Goal: Task Accomplishment & Management: Use online tool/utility

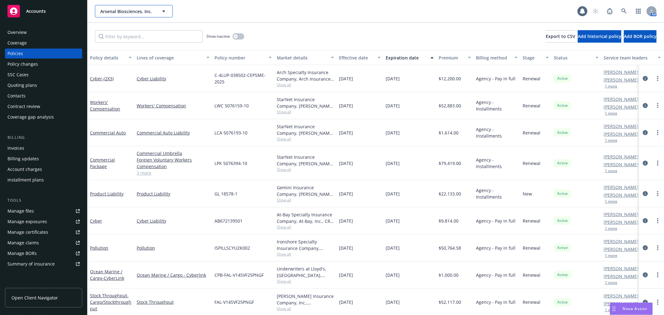
click at [129, 16] on button "Arsenal Biosciences, Inc." at bounding box center [134, 11] width 78 height 12
type input "delfi"
click at [125, 30] on strong "Delfi Diagnostics, Inc." at bounding box center [124, 29] width 45 height 6
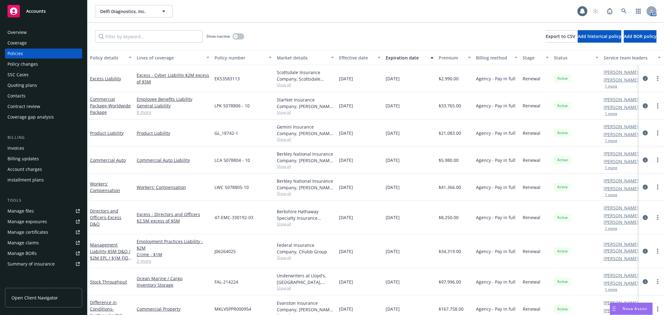
click at [32, 149] on div "Invoices" at bounding box center [43, 148] width 72 height 10
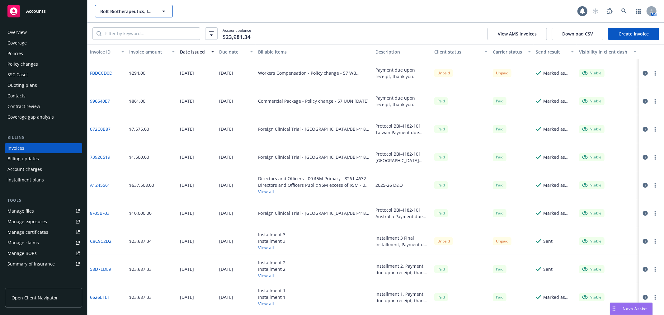
click at [122, 7] on button "Bolt Biotherapeutics, Inc." at bounding box center [134, 11] width 78 height 12
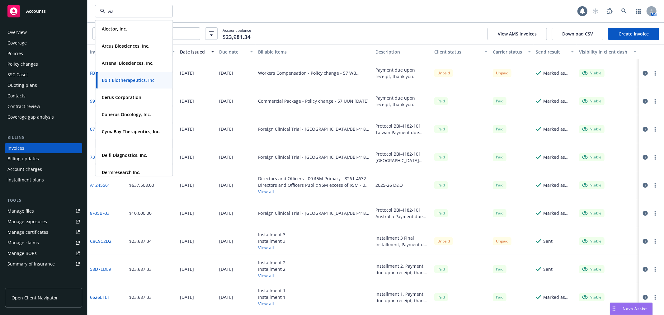
type input "vial"
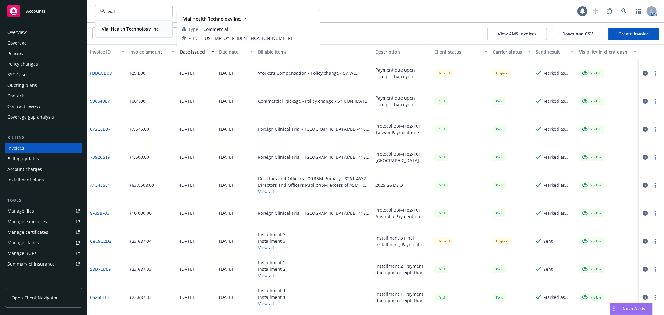
click at [111, 25] on div "Vial Health Technology Inc." at bounding box center [130, 28] width 62 height 9
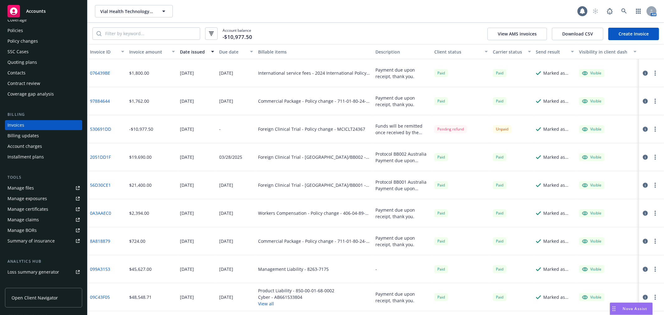
scroll to position [35, 0]
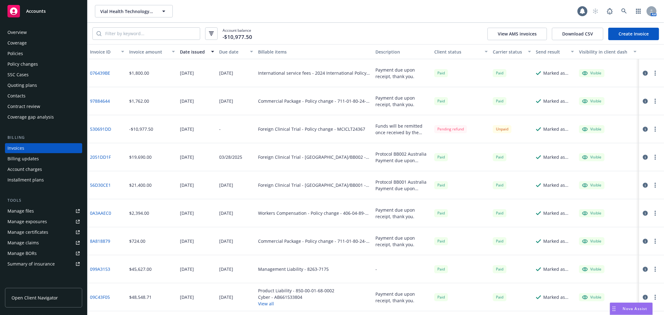
click at [27, 40] on div "Coverage" at bounding box center [43, 43] width 72 height 10
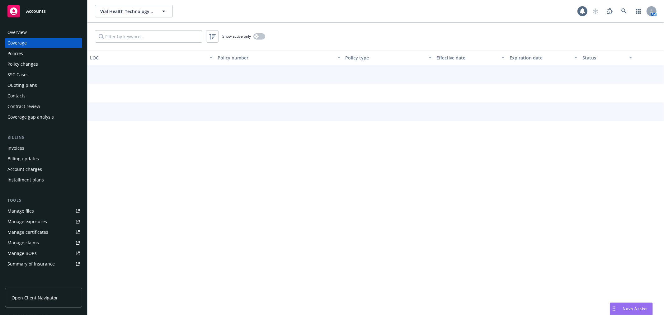
click at [23, 53] on div "Policies" at bounding box center [43, 54] width 72 height 10
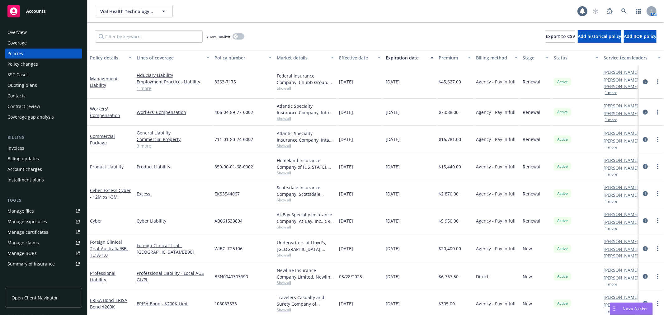
click at [34, 28] on div "Overview" at bounding box center [43, 32] width 72 height 10
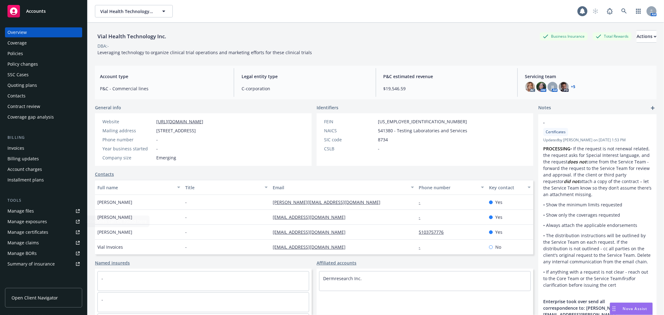
scroll to position [91, 0]
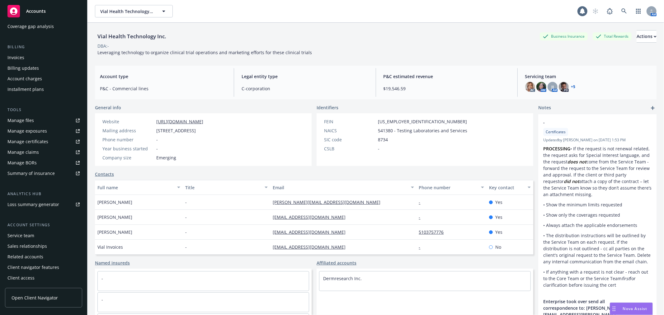
click at [37, 234] on div "Service team" at bounding box center [43, 236] width 72 height 10
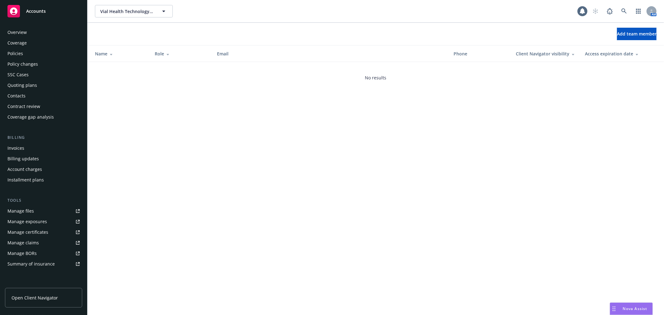
scroll to position [91, 0]
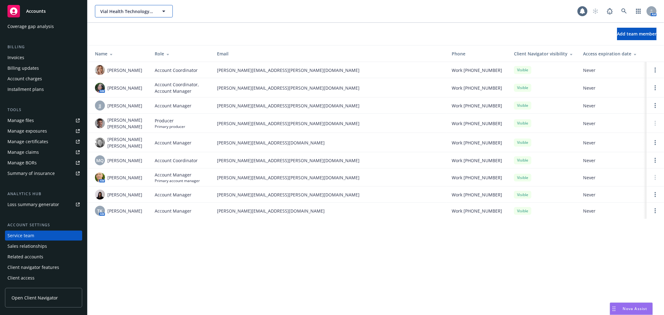
click at [139, 12] on span "Vial Health Technology Inc." at bounding box center [127, 11] width 54 height 7
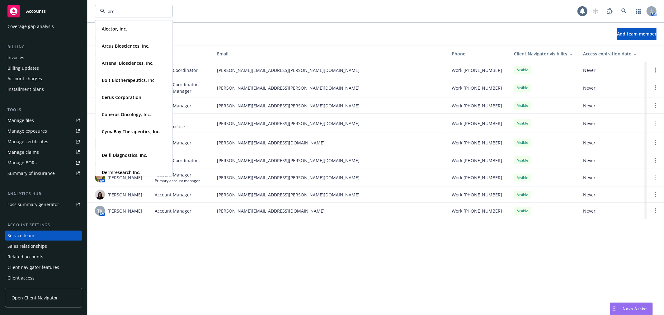
type input "orca"
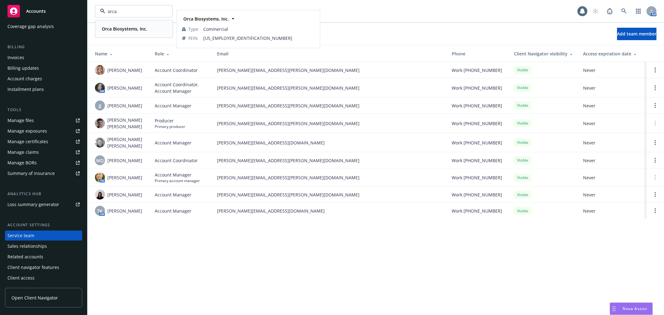
click at [129, 29] on strong "Orca Biosystems, Inc." at bounding box center [124, 29] width 45 height 6
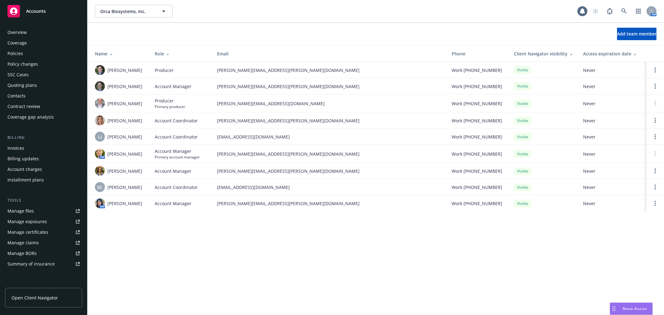
click at [35, 84] on div "Quoting plans" at bounding box center [22, 85] width 30 height 10
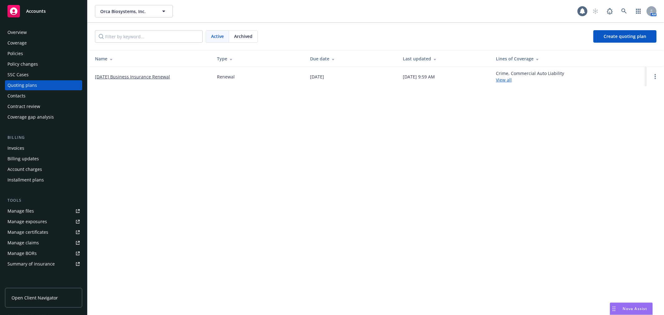
click at [139, 78] on link "08/28/2025 Business Insurance Renewal" at bounding box center [132, 76] width 75 height 7
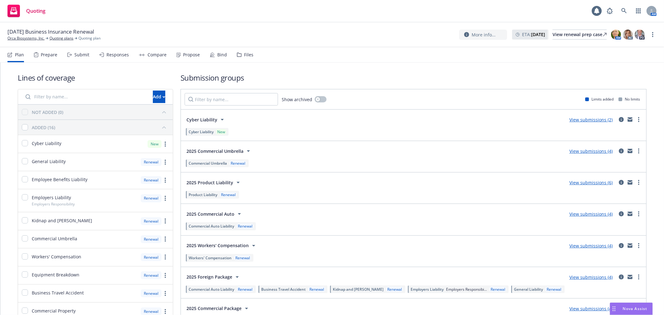
click at [45, 55] on div "Prepare" at bounding box center [49, 54] width 17 height 5
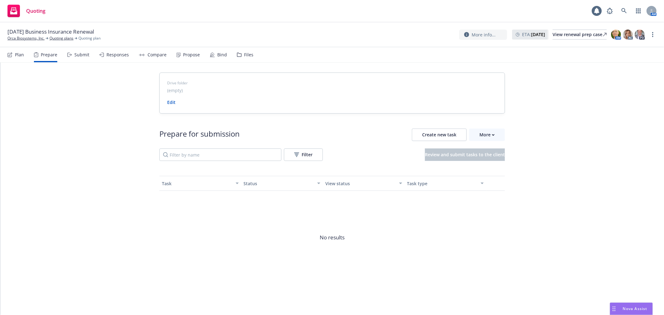
click at [79, 55] on div "Submit" at bounding box center [81, 54] width 15 height 5
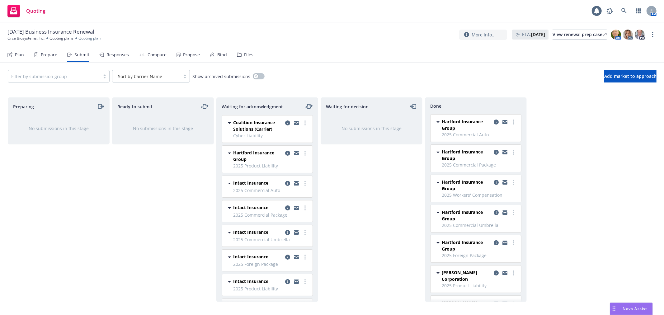
click at [113, 52] on div "Responses" at bounding box center [117, 54] width 22 height 5
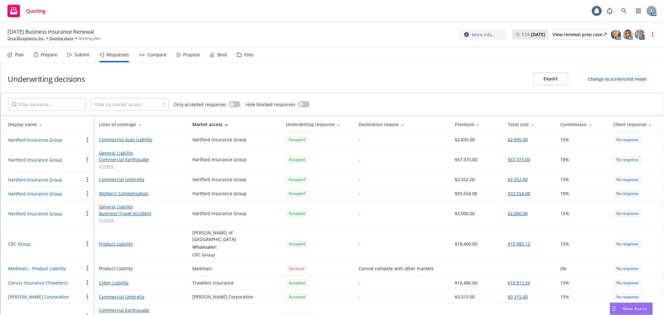
click at [153, 54] on div "Compare" at bounding box center [157, 54] width 19 height 5
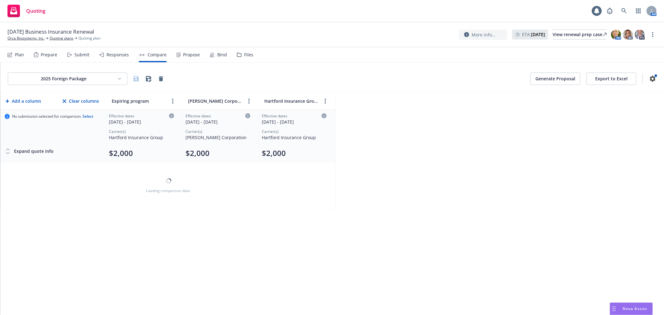
click at [185, 54] on div "Propose" at bounding box center [191, 54] width 17 height 5
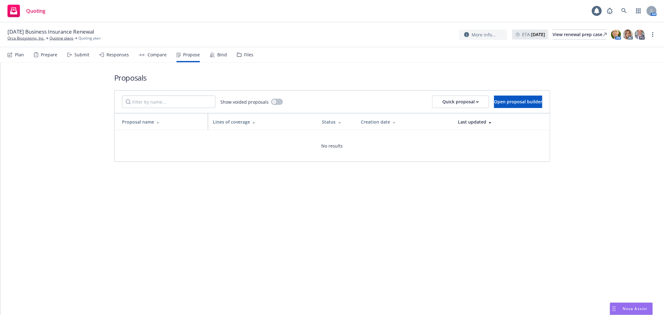
click at [221, 54] on div "Bind" at bounding box center [222, 54] width 10 height 5
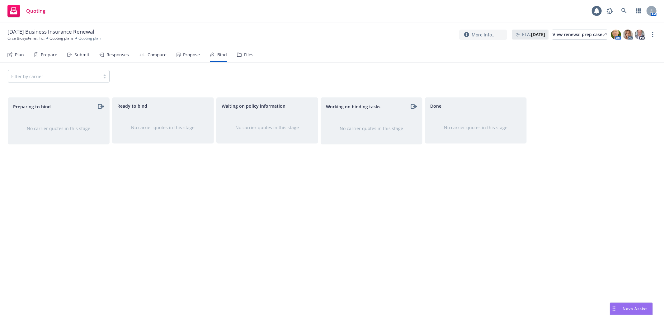
click at [187, 52] on div "Propose" at bounding box center [191, 54] width 17 height 5
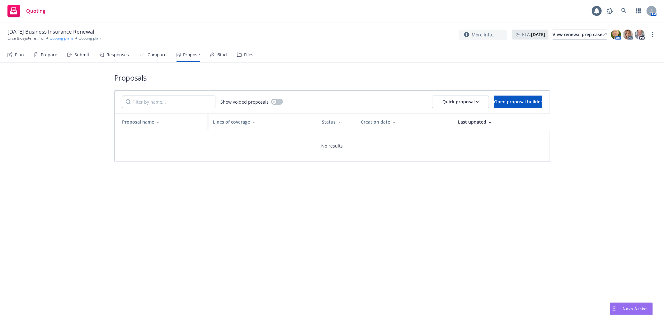
drag, startPoint x: 27, startPoint y: 36, endPoint x: 49, endPoint y: 39, distance: 21.9
click at [27, 36] on link "Orca Biosystems, Inc." at bounding box center [25, 38] width 37 height 6
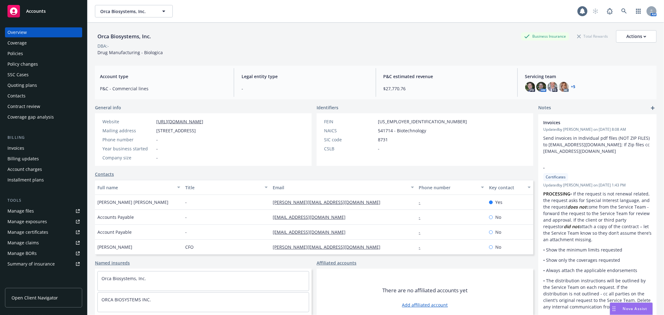
click at [36, 48] on div "Overview Coverage Policies Policy changes SSC Cases Quoting plans Contacts Cont…" at bounding box center [43, 74] width 77 height 95
click at [45, 53] on div "Policies" at bounding box center [43, 54] width 72 height 10
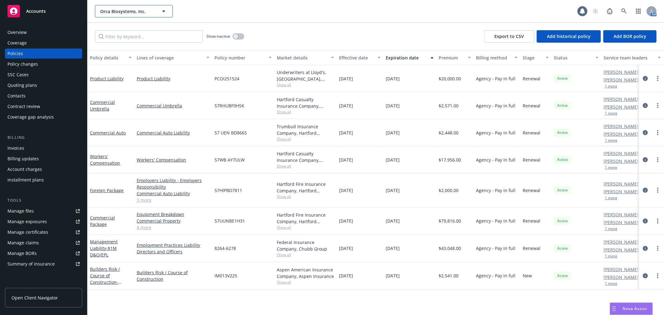
click at [129, 8] on span "Orca Biosystems, Inc." at bounding box center [127, 11] width 54 height 7
type input "soleno"
click at [134, 31] on strong "Soleno Therapeutics, Inc." at bounding box center [129, 29] width 54 height 6
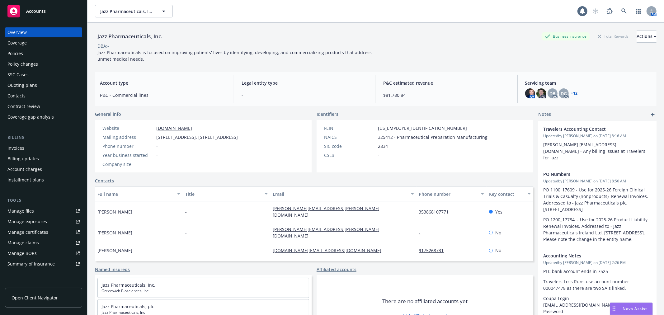
drag, startPoint x: 121, startPoint y: 19, endPoint x: 127, endPoint y: 8, distance: 12.8
click at [121, 19] on div "Jazz Pharmaceuticals, Inc. Jazz Pharmaceuticals, Inc. 1 AM" at bounding box center [375, 11] width 577 height 22
click at [128, 8] on span "Jazz Pharmaceuticals, Inc." at bounding box center [127, 11] width 54 height 7
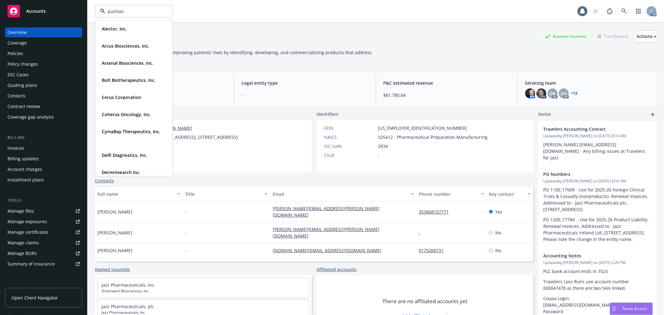
type input "pulmonx"
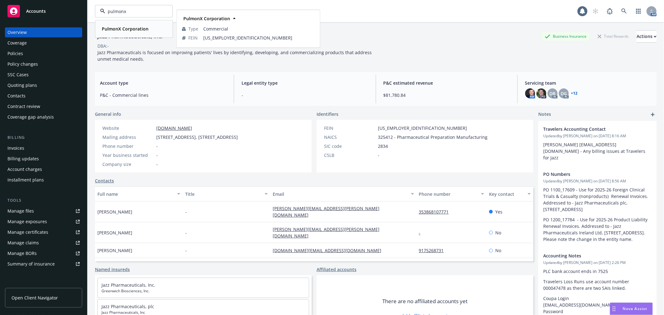
click at [119, 29] on strong "PulmonX Corporation" at bounding box center [125, 29] width 47 height 6
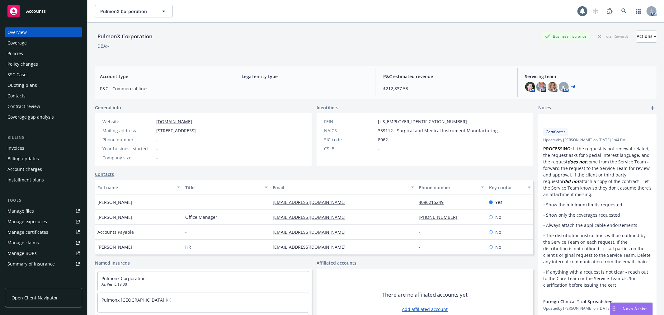
drag, startPoint x: 34, startPoint y: 143, endPoint x: 101, endPoint y: 133, distance: 68.7
click at [34, 143] on div "Invoices" at bounding box center [43, 148] width 72 height 10
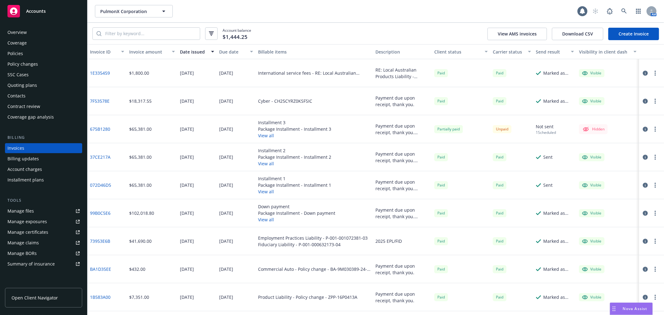
click at [629, 36] on link "Create Invoice" at bounding box center [633, 34] width 51 height 12
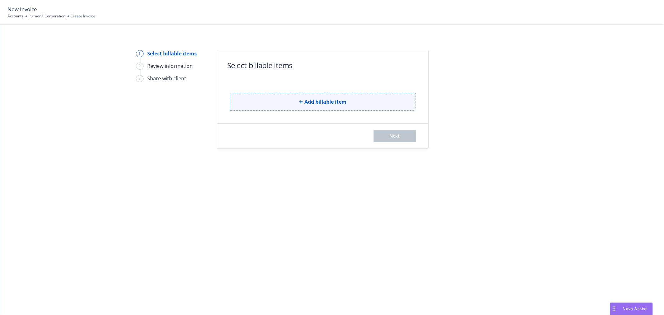
click at [319, 106] on button "Add billable item" at bounding box center [323, 102] width 186 height 18
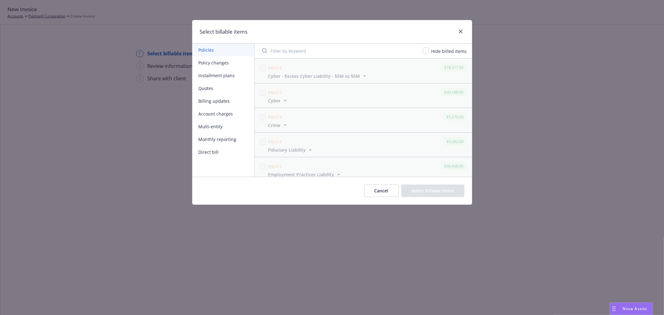
click at [218, 62] on button "Policy changes" at bounding box center [223, 62] width 62 height 13
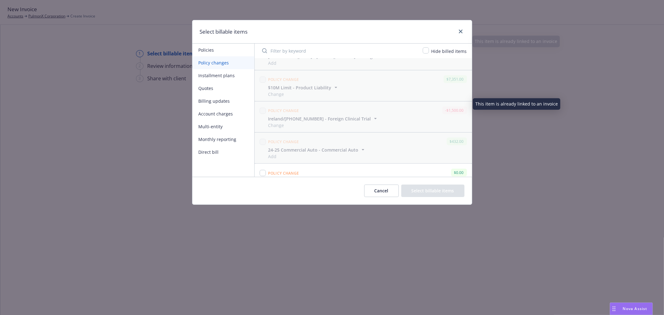
scroll to position [505, 0]
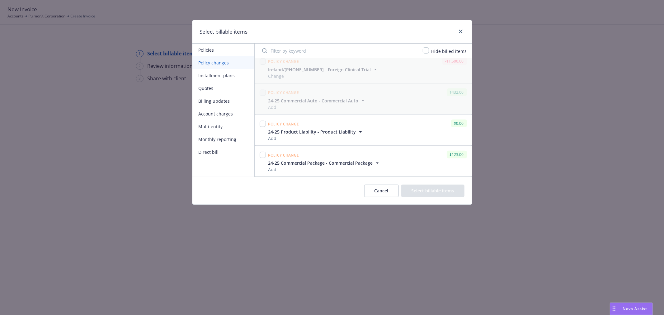
click at [233, 75] on button "Installment plans" at bounding box center [223, 75] width 62 height 13
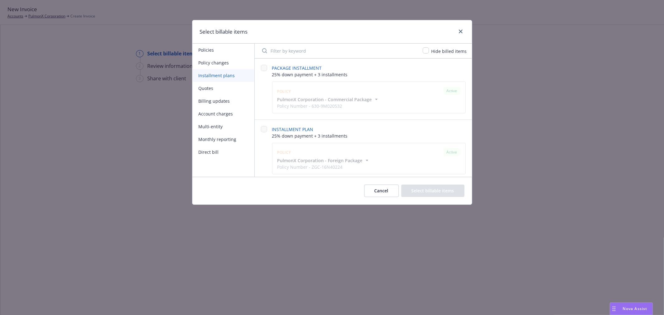
click at [227, 63] on button "Policy changes" at bounding box center [223, 62] width 62 height 13
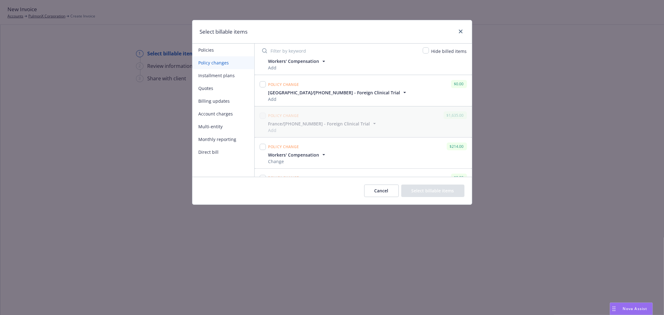
scroll to position [207, 0]
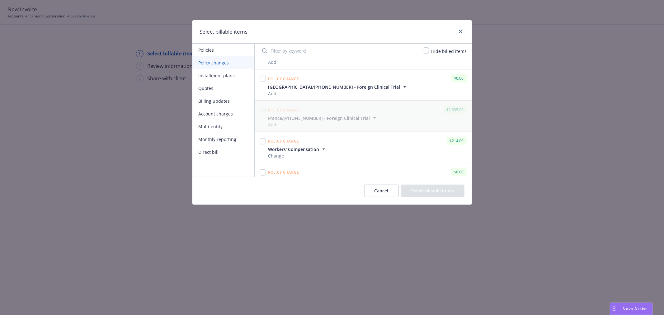
click at [337, 49] on input "Filter by keyword" at bounding box center [338, 51] width 161 height 12
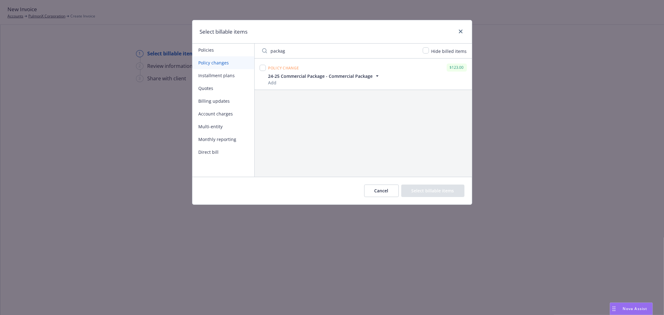
type input "packag"
click at [261, 67] on input "checkbox" at bounding box center [263, 68] width 6 height 6
checkbox input "true"
click at [431, 192] on button "Select billable items" at bounding box center [432, 191] width 63 height 12
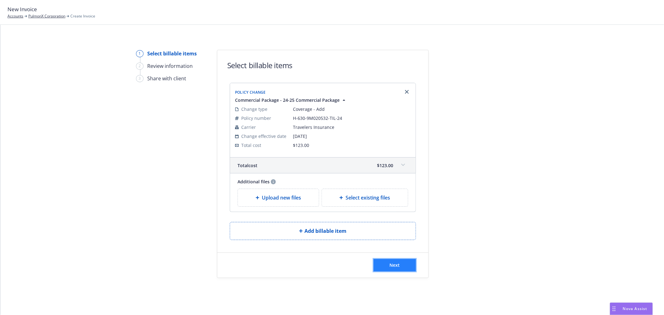
click at [401, 264] on button "Next" at bounding box center [395, 265] width 42 height 12
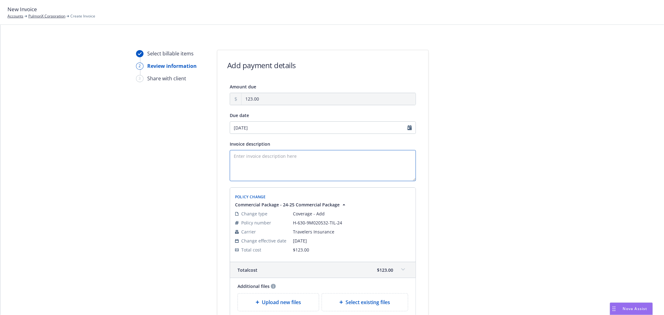
click at [294, 160] on textarea "Invoice description" at bounding box center [323, 165] width 186 height 31
type textarea "Payment due upon receipt, thank you."
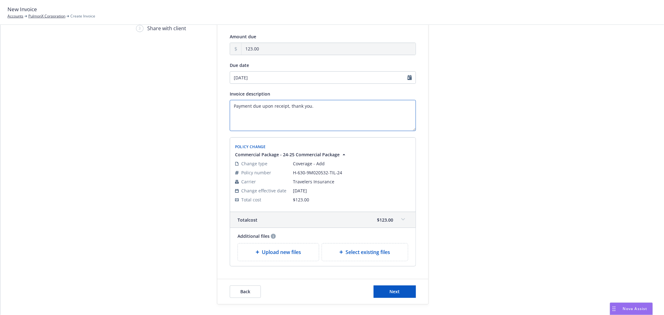
scroll to position [80, 0]
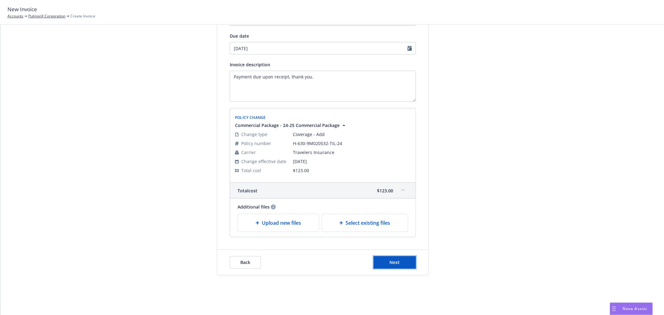
click at [390, 260] on span "Next" at bounding box center [395, 262] width 10 height 6
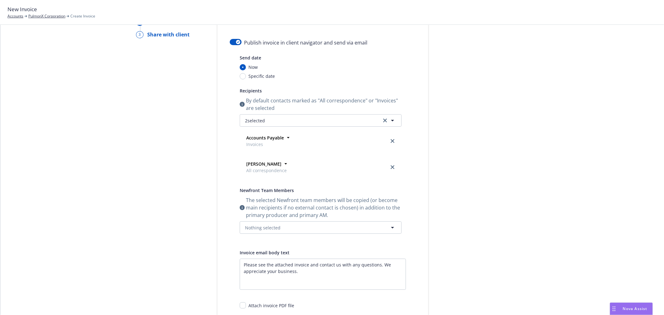
scroll to position [11, 0]
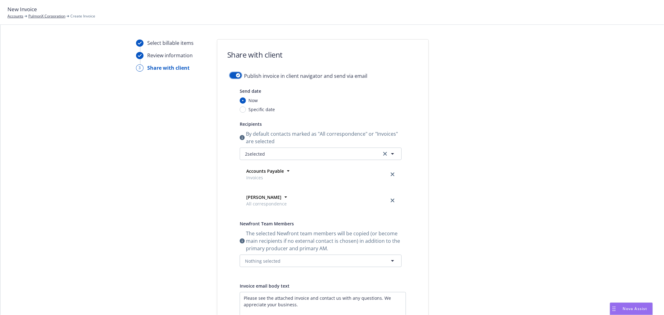
click at [237, 76] on icon "button" at bounding box center [238, 75] width 2 height 2
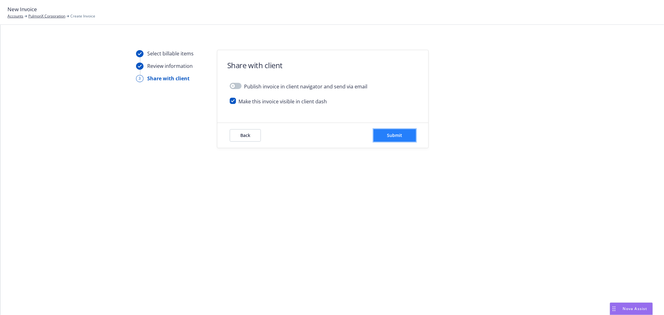
click at [382, 133] on button "Submit" at bounding box center [395, 135] width 42 height 12
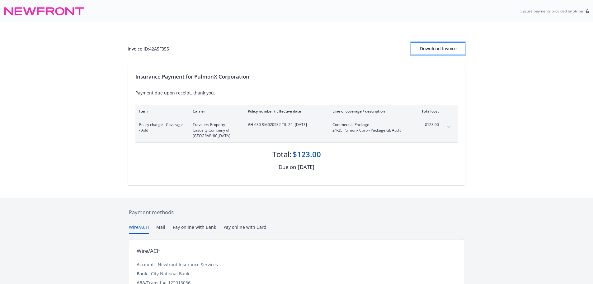
click at [449, 52] on div "Download Invoice" at bounding box center [438, 49] width 54 height 12
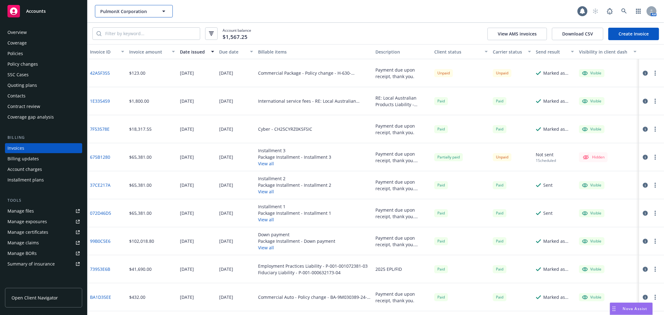
click at [122, 7] on button "PulmonX Corporation" at bounding box center [134, 11] width 78 height 12
type input "gra"
click at [122, 27] on strong "GRAIL, Inc." at bounding box center [113, 29] width 22 height 6
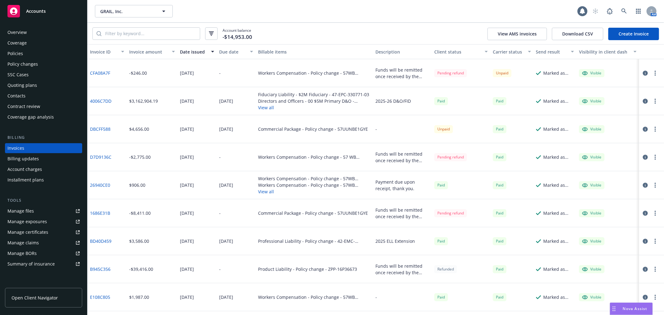
click at [32, 54] on div "Policies" at bounding box center [43, 54] width 72 height 10
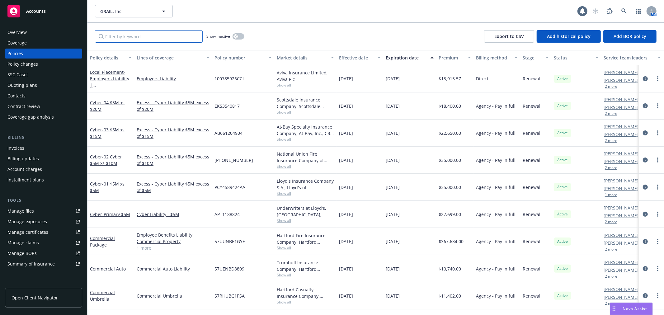
drag, startPoint x: 130, startPoint y: 38, endPoint x: 131, endPoint y: 35, distance: 3.6
click at [130, 39] on input "Filter by keyword..." at bounding box center [149, 36] width 108 height 12
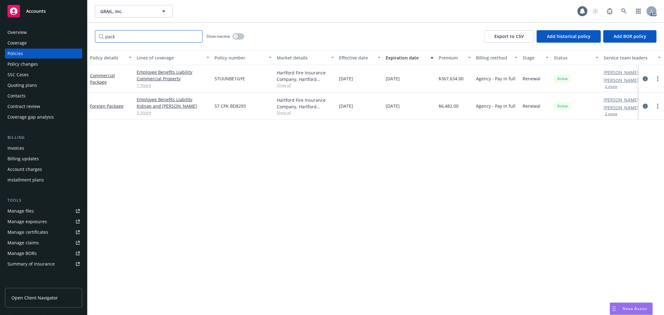
type input "pack"
click at [238, 38] on button "button" at bounding box center [239, 36] width 12 height 6
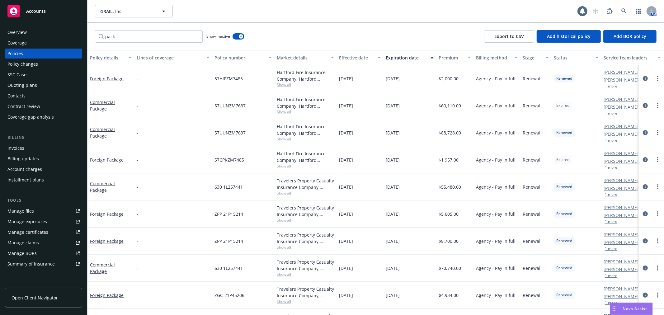
click at [356, 58] on div "Effective date" at bounding box center [356, 57] width 35 height 7
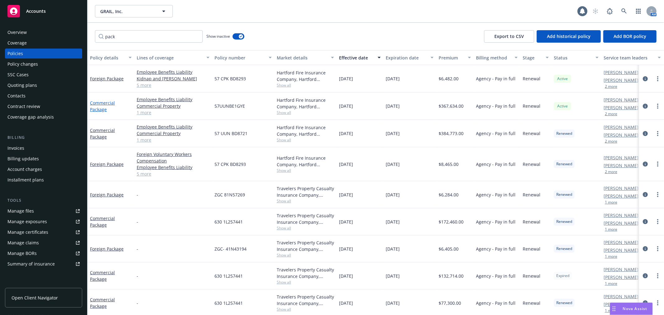
click at [110, 102] on link "Commercial Package" at bounding box center [102, 106] width 25 height 12
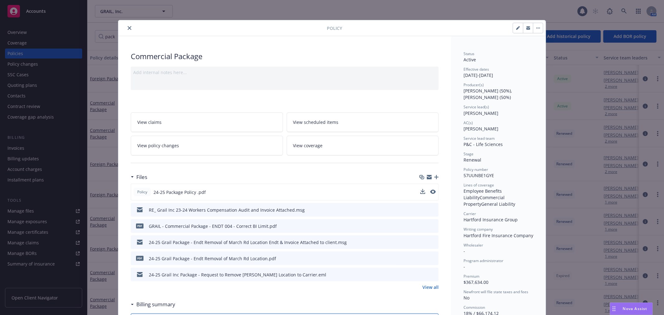
scroll to position [35, 0]
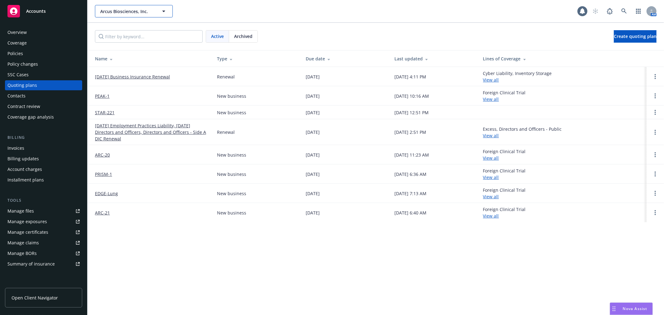
click at [138, 15] on button "Arcus Biosciences, Inc." at bounding box center [134, 11] width 78 height 12
type input "spine"
click at [126, 28] on strong "Spine Wave, Inc." at bounding box center [119, 29] width 34 height 6
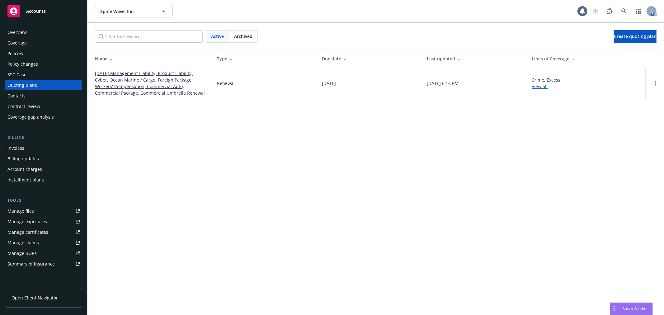
click at [21, 51] on div "Policies" at bounding box center [15, 54] width 16 height 10
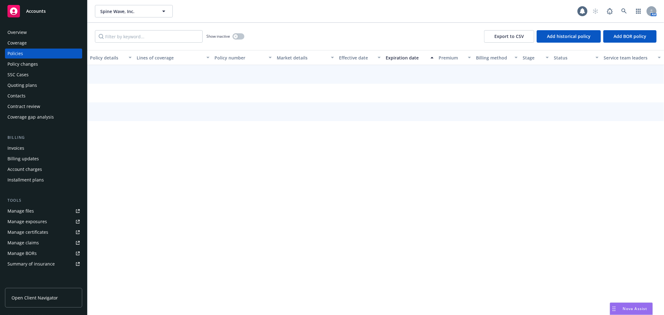
click at [131, 32] on input "Filter by keyword..." at bounding box center [149, 36] width 108 height 12
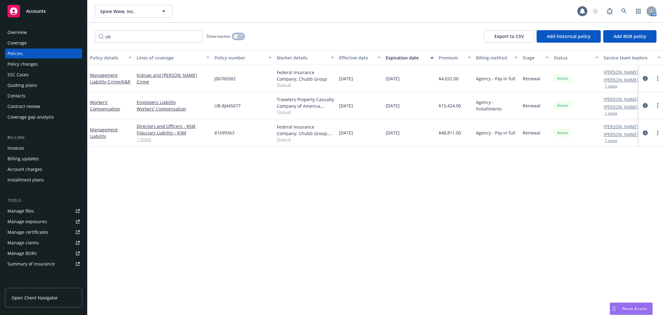
click at [239, 34] on button "button" at bounding box center [239, 36] width 12 height 6
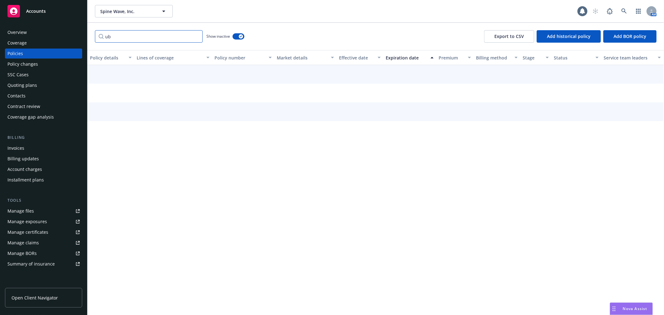
click at [164, 37] on input "ub" at bounding box center [149, 36] width 108 height 12
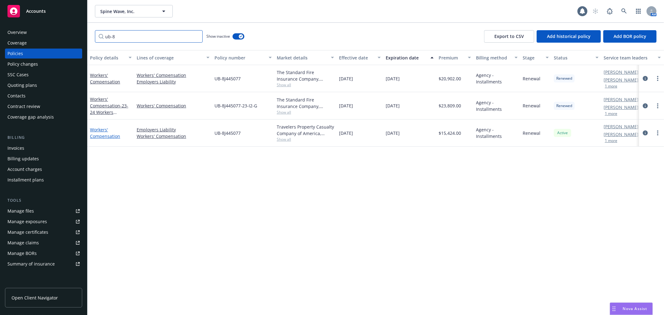
type input "ub-8"
click at [103, 132] on link "Workers' Compensation" at bounding box center [105, 133] width 30 height 12
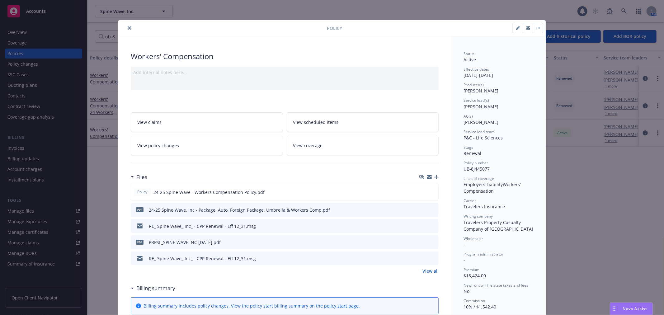
click at [483, 167] on span "UB-8J445077" at bounding box center [477, 169] width 26 height 6
copy span "UB-8J445077"
click at [128, 29] on icon "close" at bounding box center [130, 28] width 4 height 4
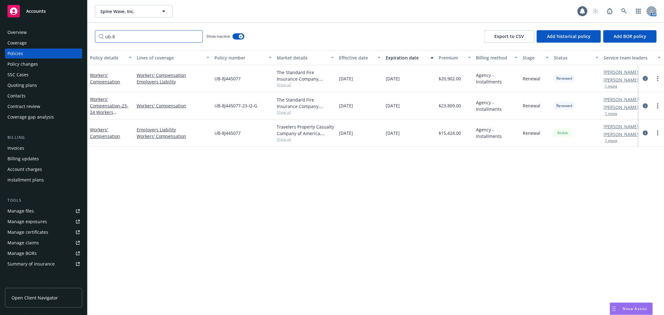
click at [120, 35] on input "ub-8" at bounding box center [149, 36] width 108 height 12
click at [125, 11] on span "Spine Wave, Inc." at bounding box center [127, 11] width 54 height 7
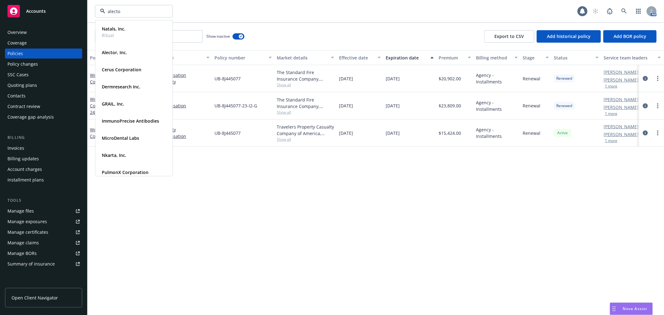
type input "alector"
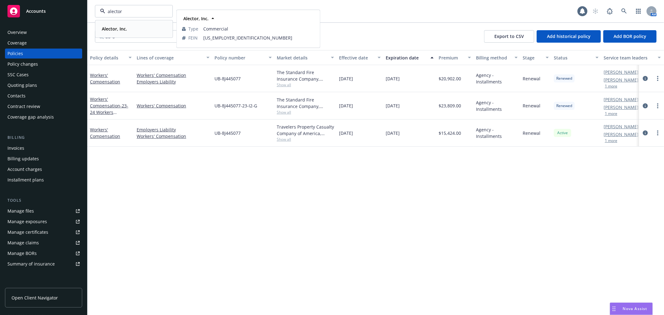
click at [125, 28] on strong "Alector, Inc." at bounding box center [114, 29] width 25 height 6
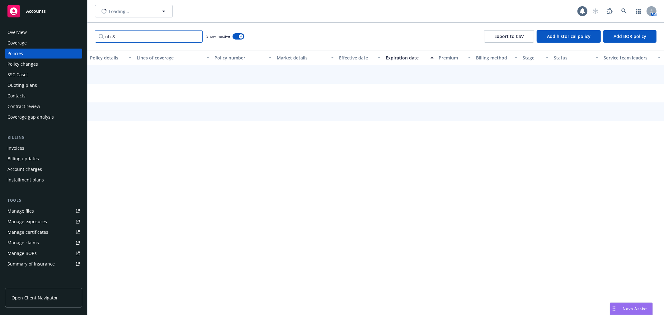
drag, startPoint x: 127, startPoint y: 37, endPoint x: 71, endPoint y: 37, distance: 55.7
click at [73, 37] on div "Accounts Overview Coverage Policies Policy changes SSC Cases Quoting plans Cont…" at bounding box center [332, 157] width 664 height 315
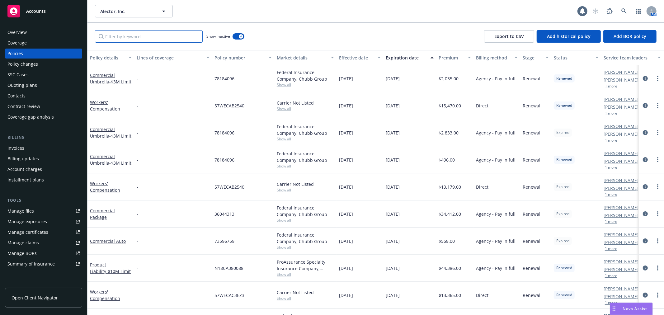
click at [137, 38] on input "Filter by keyword..." at bounding box center [149, 36] width 108 height 12
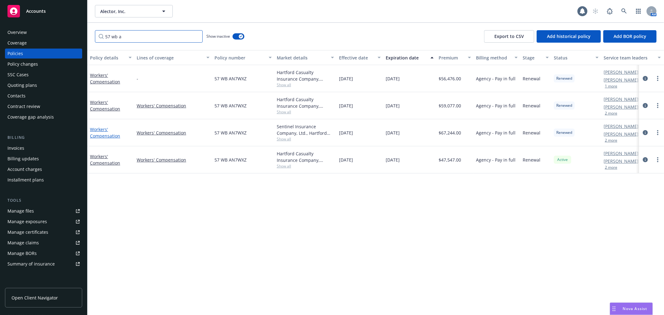
type input "57 wb a"
click at [98, 133] on link "Workers' Compensation" at bounding box center [105, 132] width 30 height 12
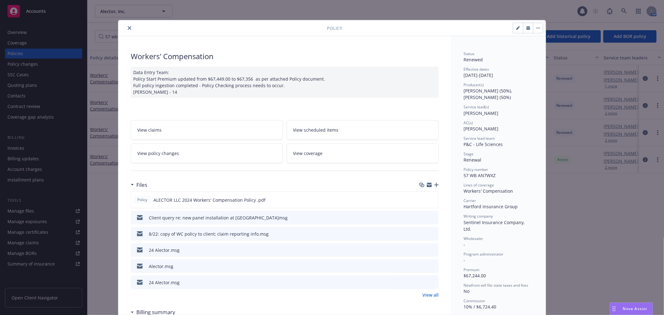
drag, startPoint x: 171, startPoint y: 153, endPoint x: 397, endPoint y: 169, distance: 226.6
click at [171, 153] on span "View policy changes" at bounding box center [158, 153] width 42 height 7
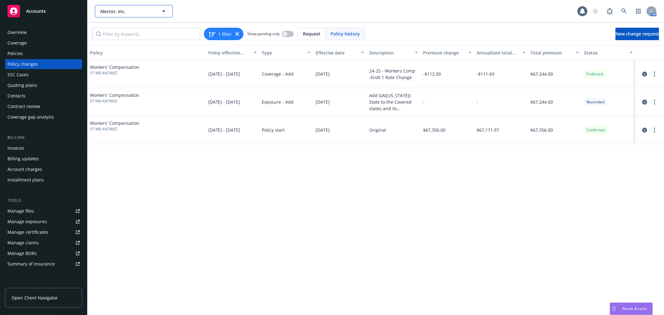
click at [128, 12] on span "Alector, Inc." at bounding box center [127, 11] width 54 height 7
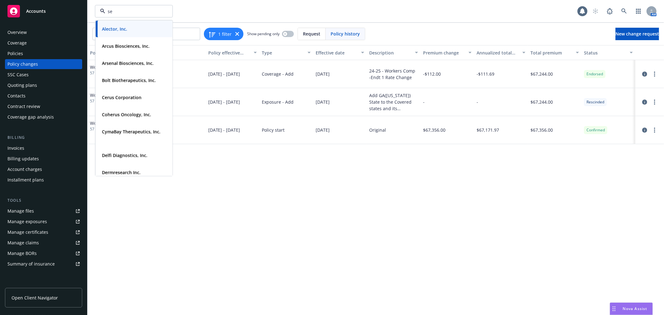
type input "sep"
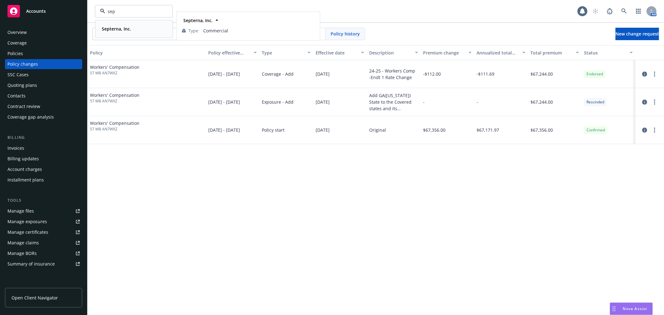
click at [129, 27] on strong "Septerna, Inc." at bounding box center [116, 29] width 29 height 6
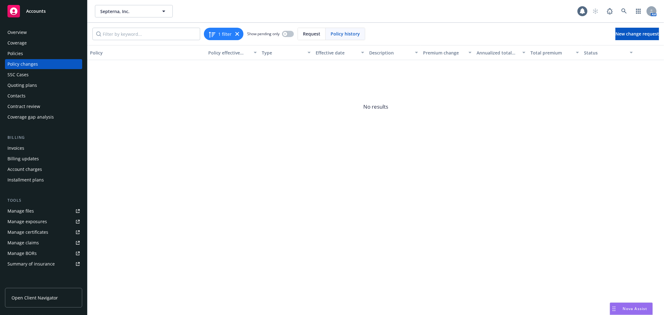
click at [47, 54] on div "Policies" at bounding box center [43, 54] width 72 height 10
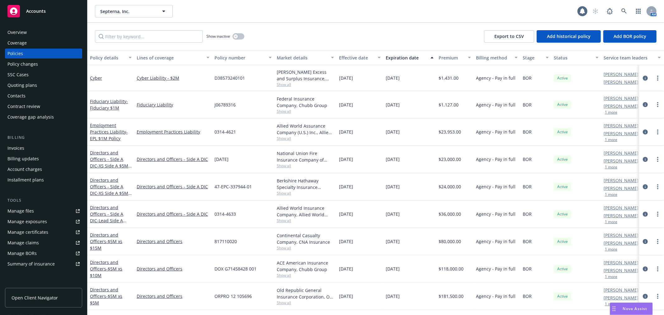
click at [38, 210] on link "Manage files" at bounding box center [43, 211] width 77 height 10
